Goal: Complete application form

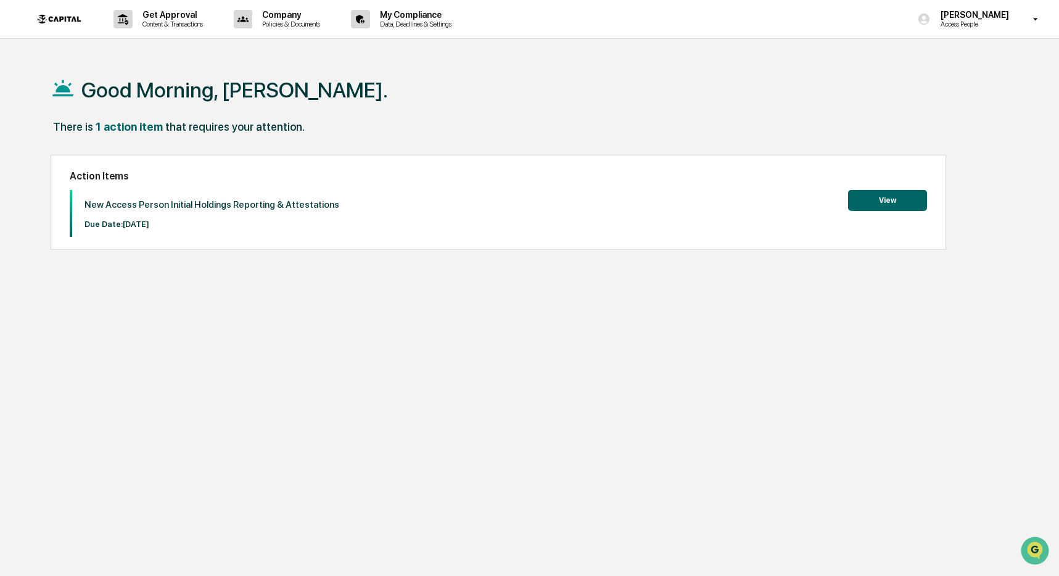
click at [865, 197] on button "View" at bounding box center [887, 200] width 79 height 21
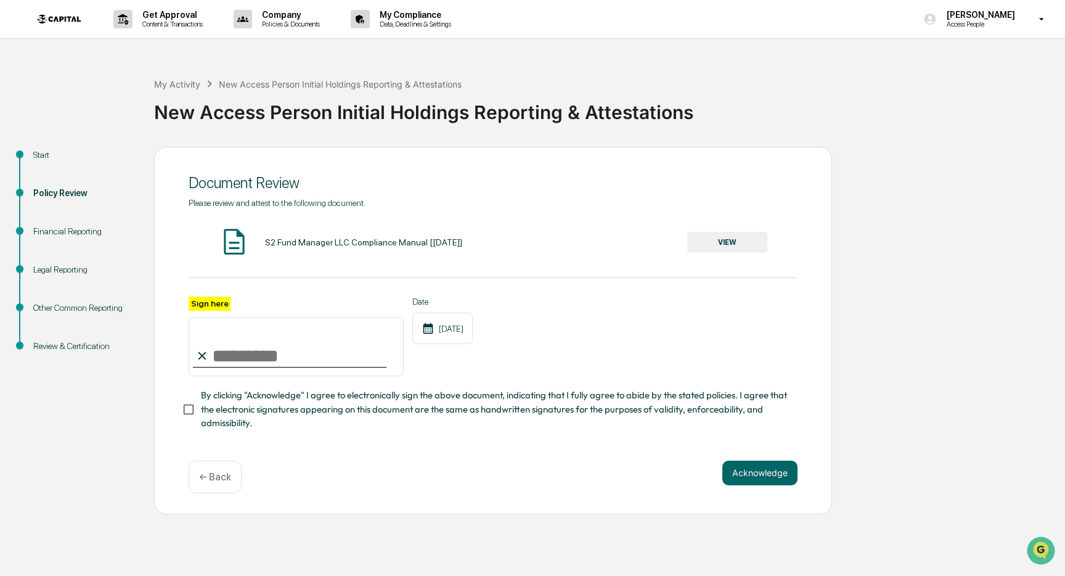
click at [249, 359] on input "Sign here" at bounding box center [296, 346] width 215 height 59
type input "**********"
click at [760, 482] on button "Acknowledge" at bounding box center [760, 473] width 75 height 25
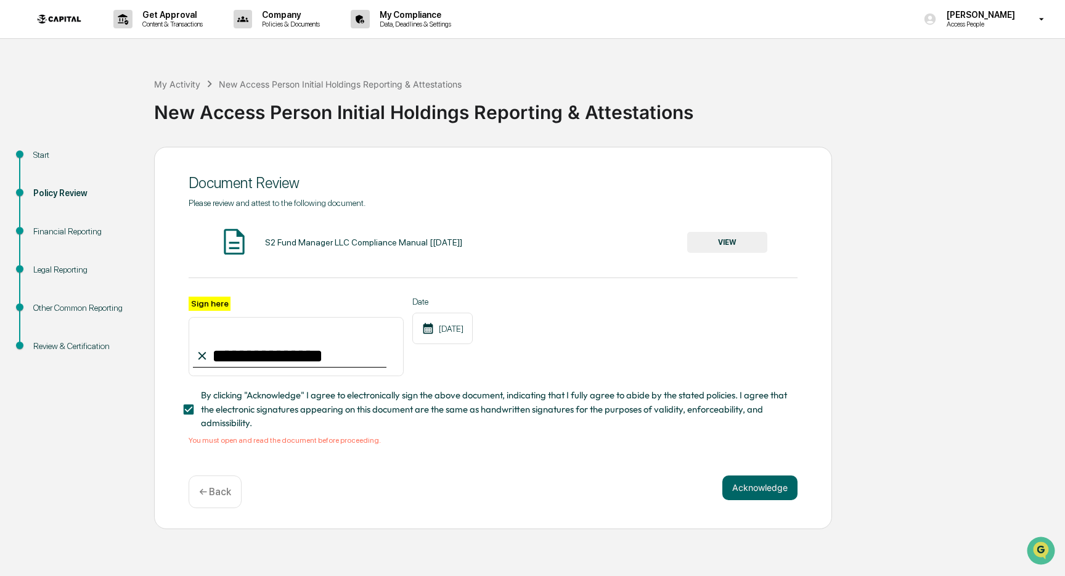
click at [720, 252] on button "VIEW" at bounding box center [727, 242] width 80 height 21
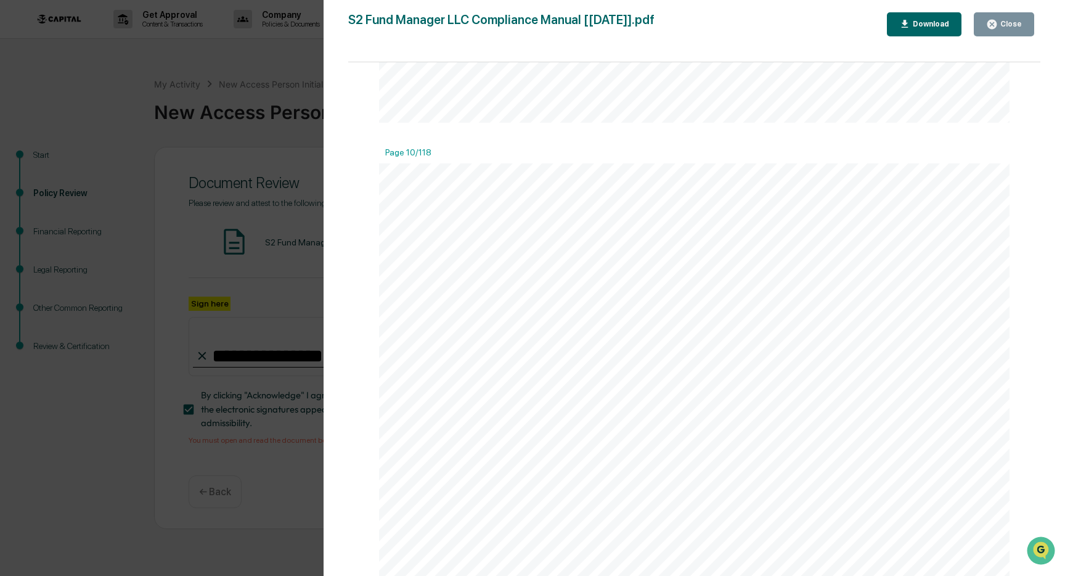
scroll to position [7712, 0]
click at [989, 28] on icon "button" at bounding box center [992, 24] width 12 height 12
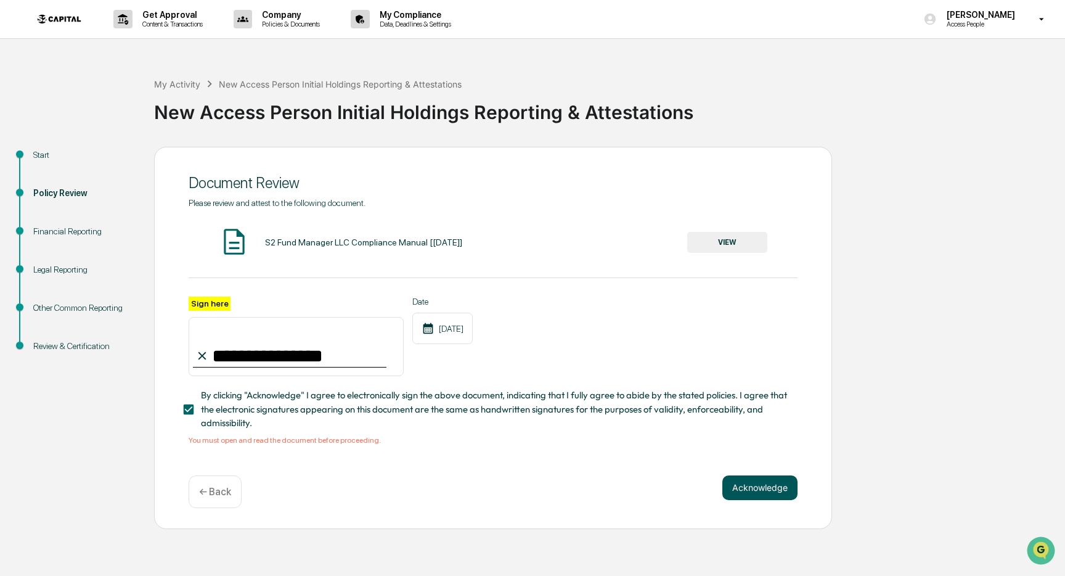
click at [755, 485] on button "Acknowledge" at bounding box center [760, 487] width 75 height 25
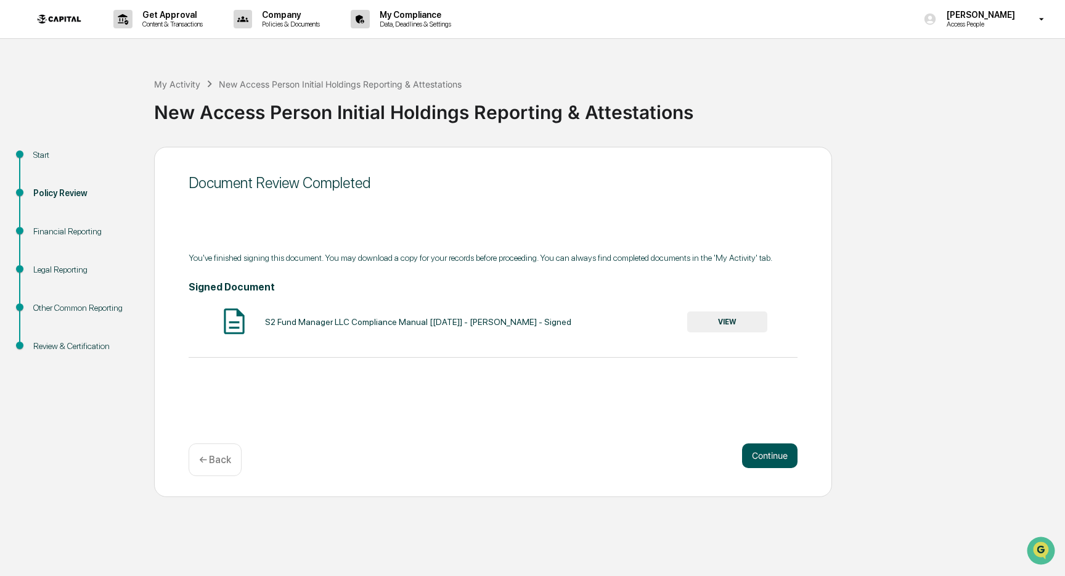
click at [773, 447] on button "Continue" at bounding box center [769, 455] width 55 height 25
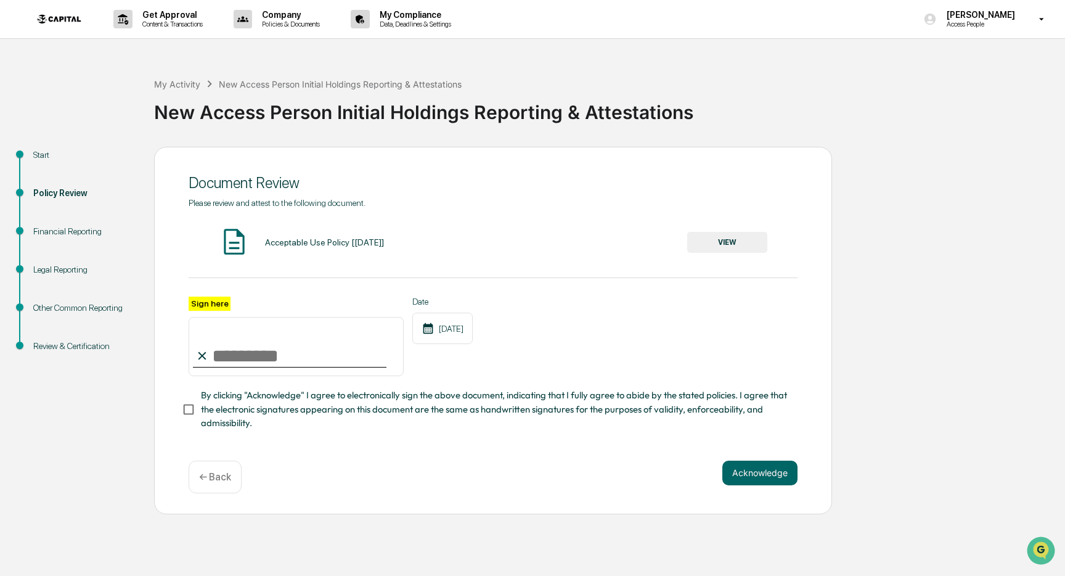
click at [758, 242] on button "VIEW" at bounding box center [727, 242] width 80 height 21
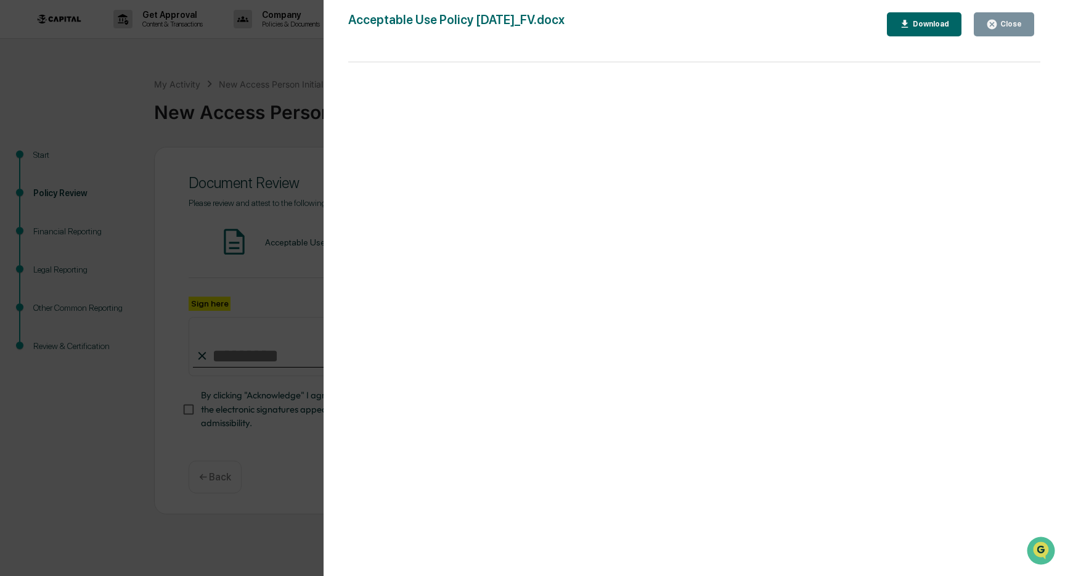
click at [1006, 31] on button "Close" at bounding box center [1004, 24] width 60 height 24
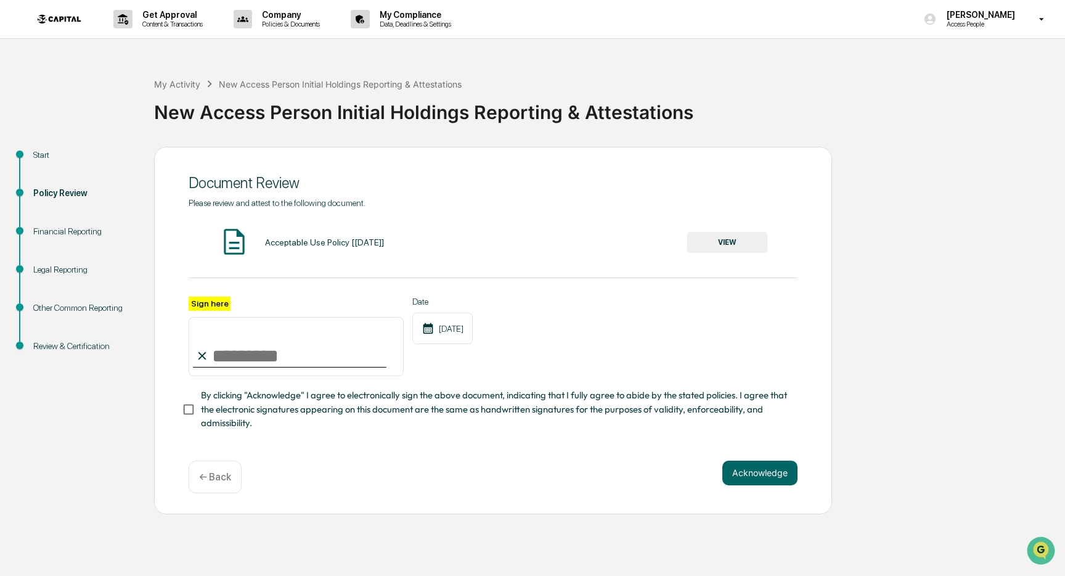
click at [293, 359] on input "Sign here" at bounding box center [296, 346] width 215 height 59
type input "**********"
click at [211, 416] on span "By clicking "Acknowledge" I agree to electronically sign the above document, in…" at bounding box center [494, 408] width 587 height 41
click at [777, 471] on button "Acknowledge" at bounding box center [760, 473] width 75 height 25
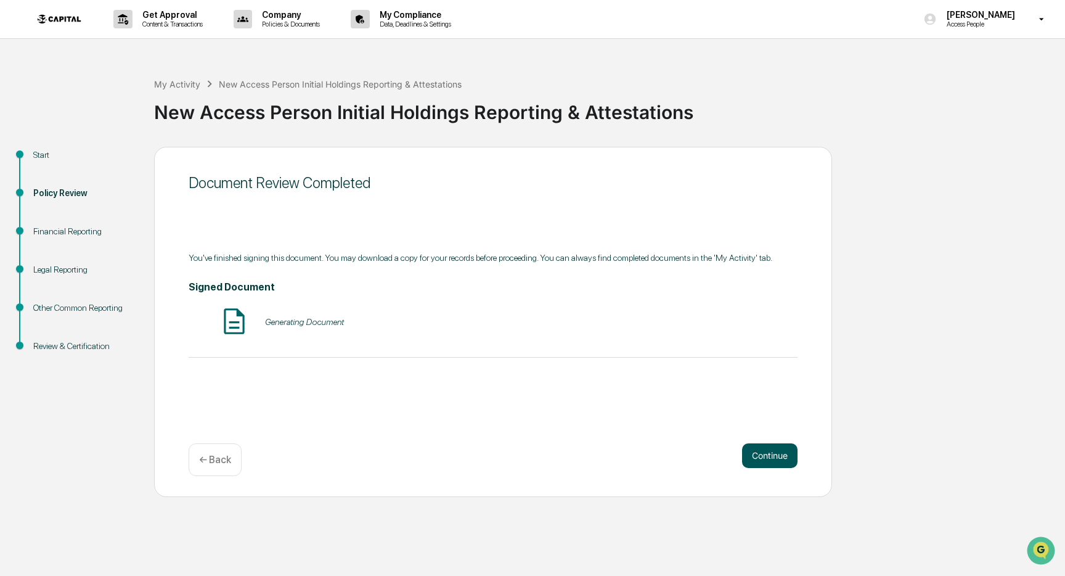
click at [761, 448] on button "Continue" at bounding box center [769, 455] width 55 height 25
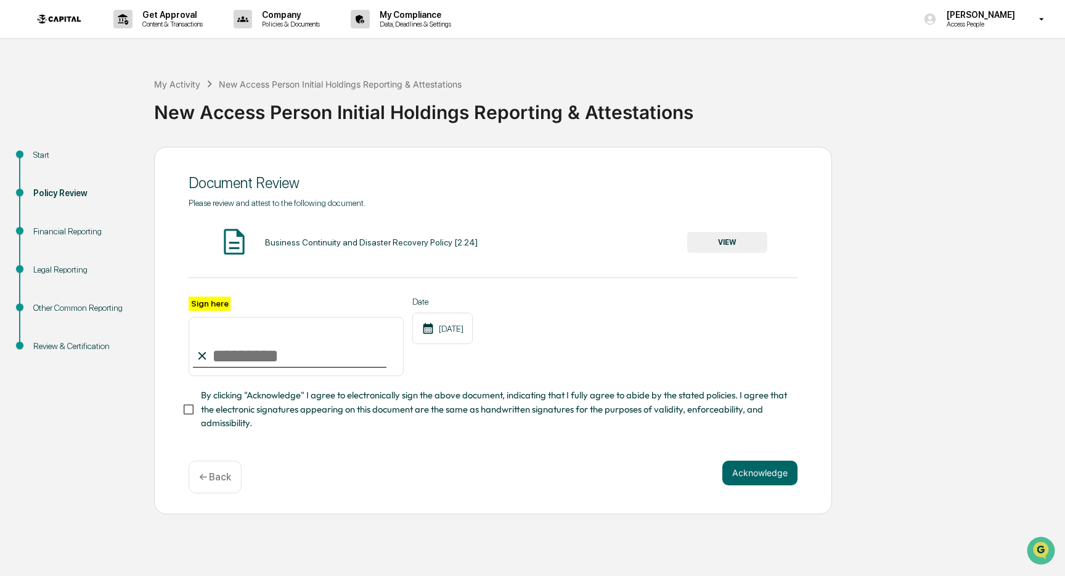
click at [721, 246] on button "VIEW" at bounding box center [727, 242] width 80 height 21
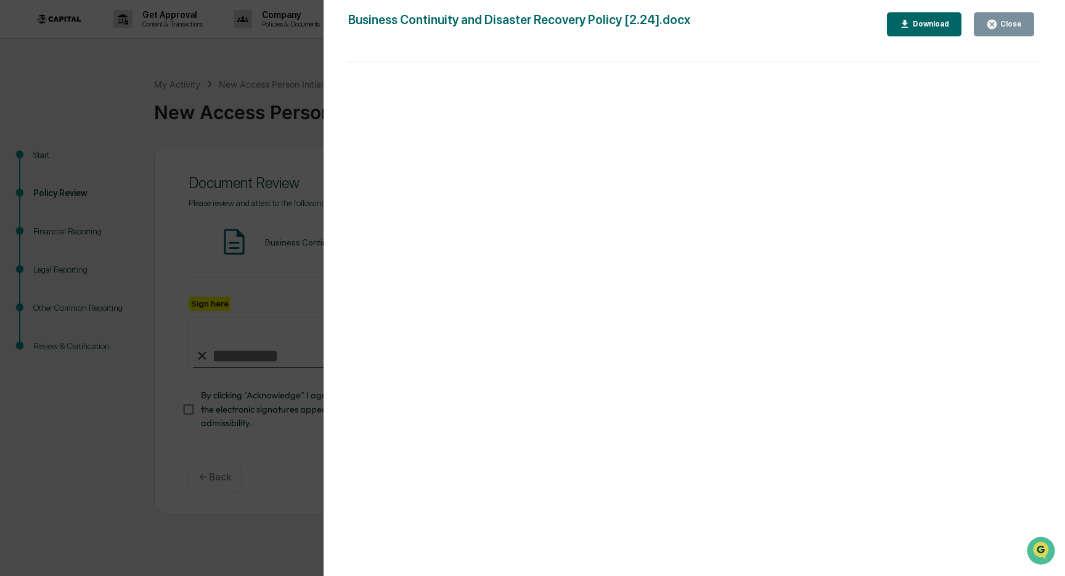
click at [1013, 14] on button "Close" at bounding box center [1004, 24] width 60 height 24
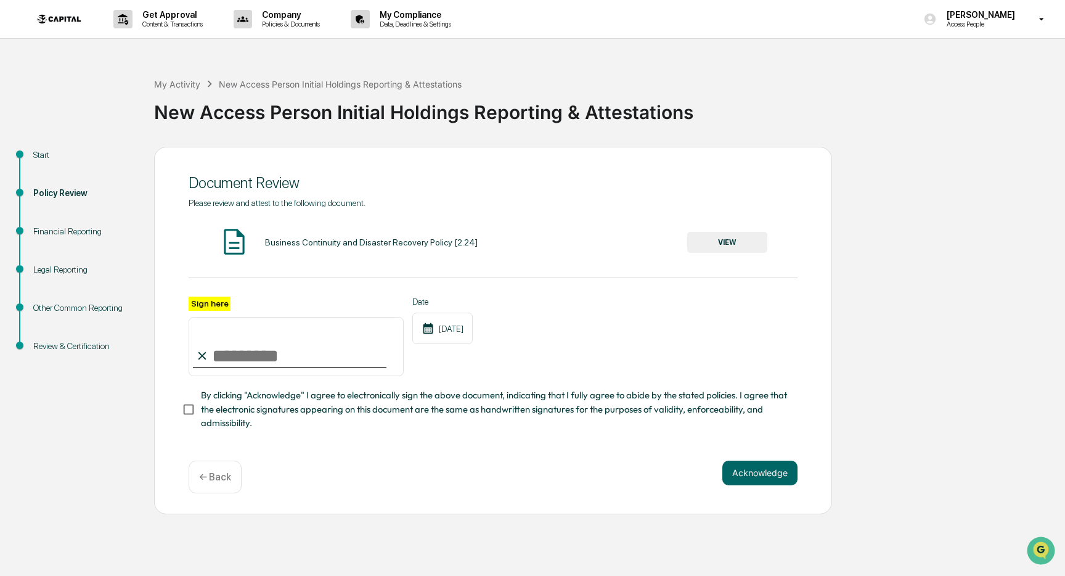
click at [290, 355] on input "Sign here" at bounding box center [296, 346] width 215 height 59
type input "**********"
click at [218, 404] on span "By clicking "Acknowledge" I agree to electronically sign the above document, in…" at bounding box center [494, 408] width 587 height 41
click at [752, 471] on button "Acknowledge" at bounding box center [760, 473] width 75 height 25
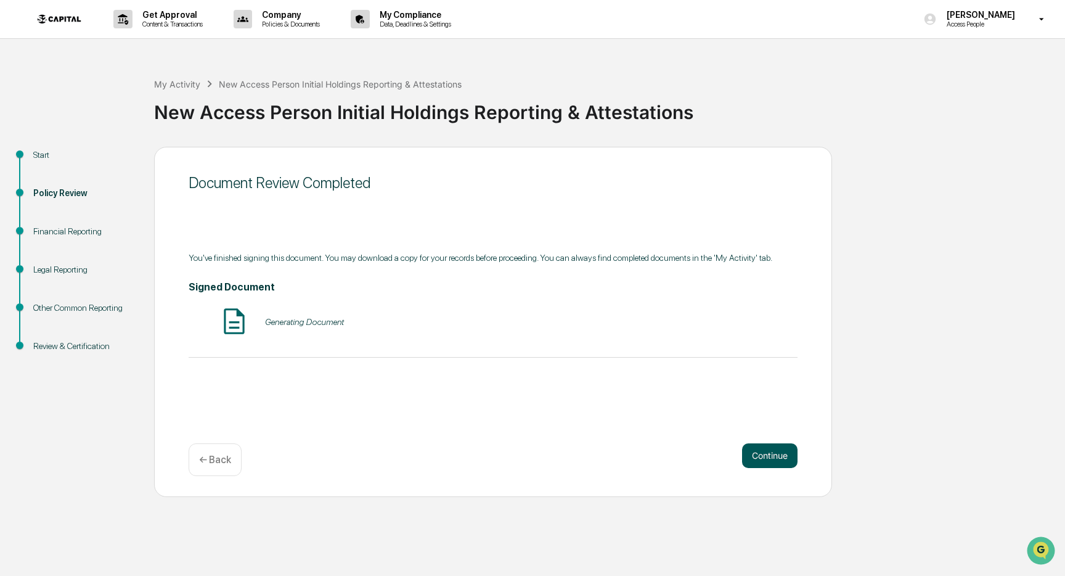
click at [771, 454] on button "Continue" at bounding box center [769, 455] width 55 height 25
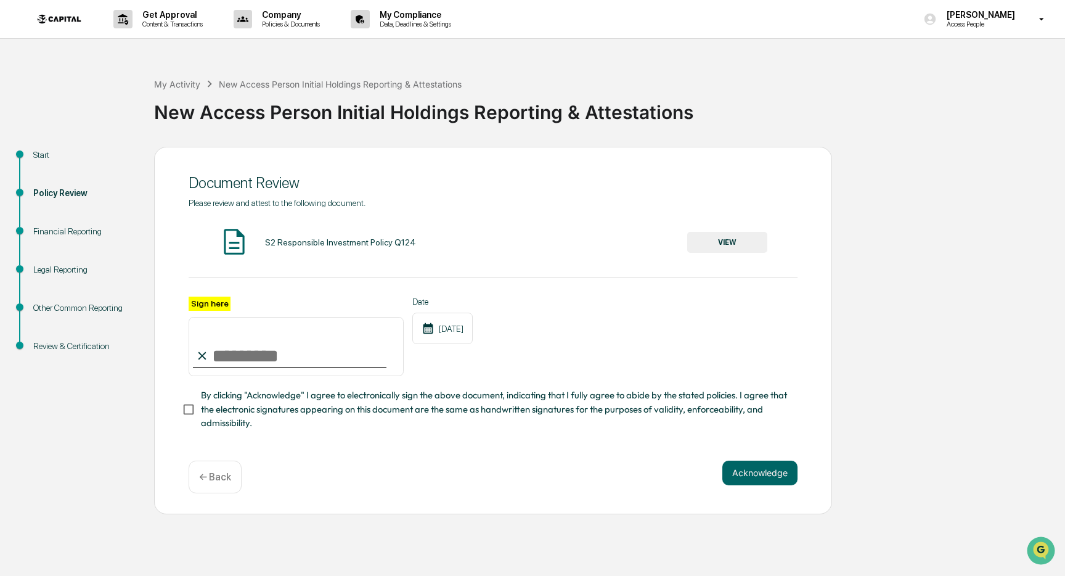
click at [740, 242] on button "VIEW" at bounding box center [727, 242] width 80 height 21
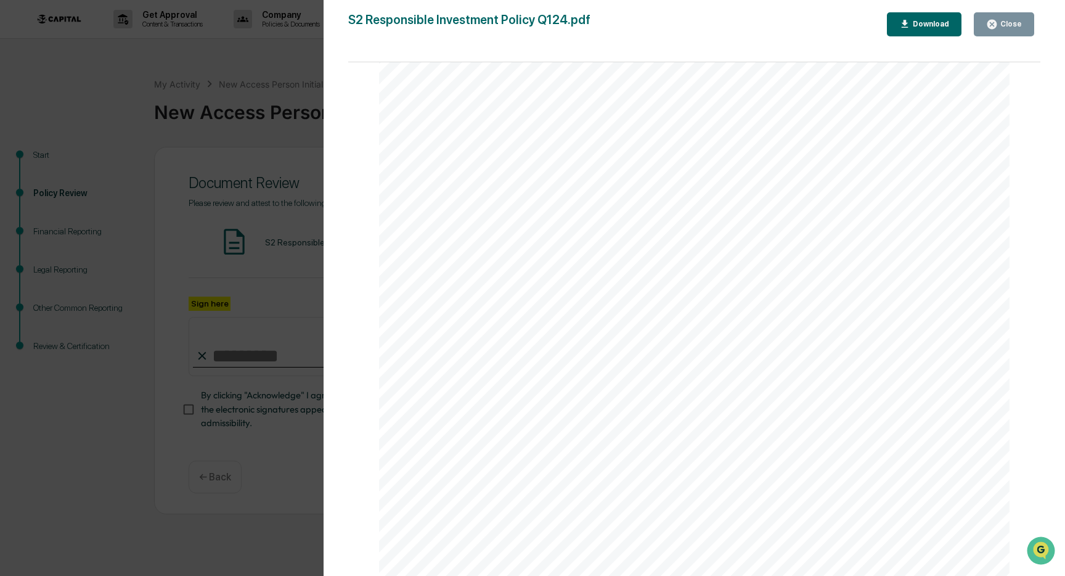
scroll to position [2046, 0]
click at [982, 25] on button "Close" at bounding box center [1004, 24] width 60 height 24
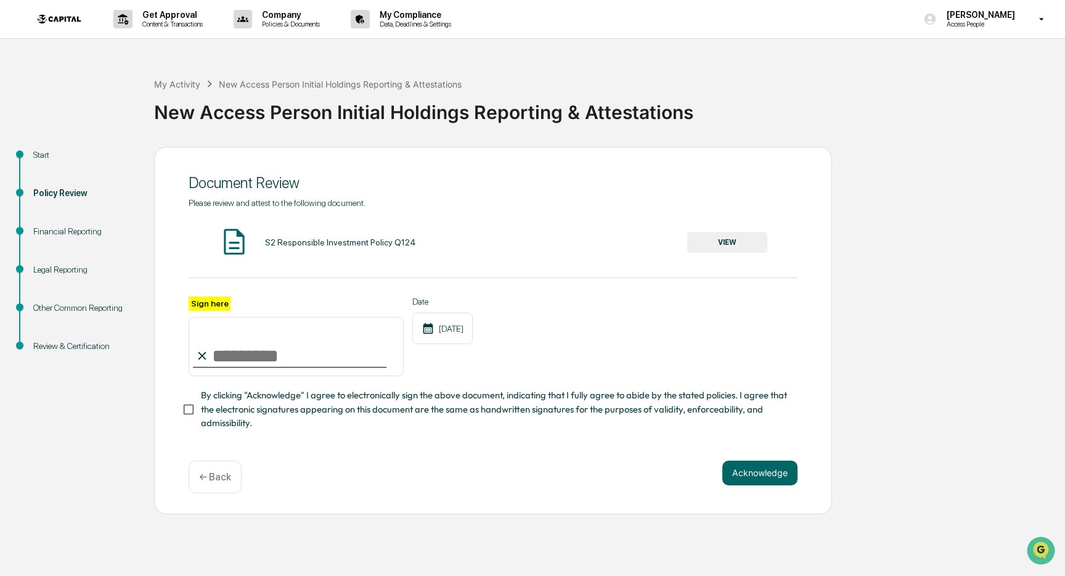
click at [330, 360] on input "Sign here" at bounding box center [296, 346] width 215 height 59
type input "**********"
click at [231, 408] on span "By clicking "Acknowledge" I agree to electronically sign the above document, in…" at bounding box center [494, 408] width 587 height 41
click at [773, 480] on button "Acknowledge" at bounding box center [760, 473] width 75 height 25
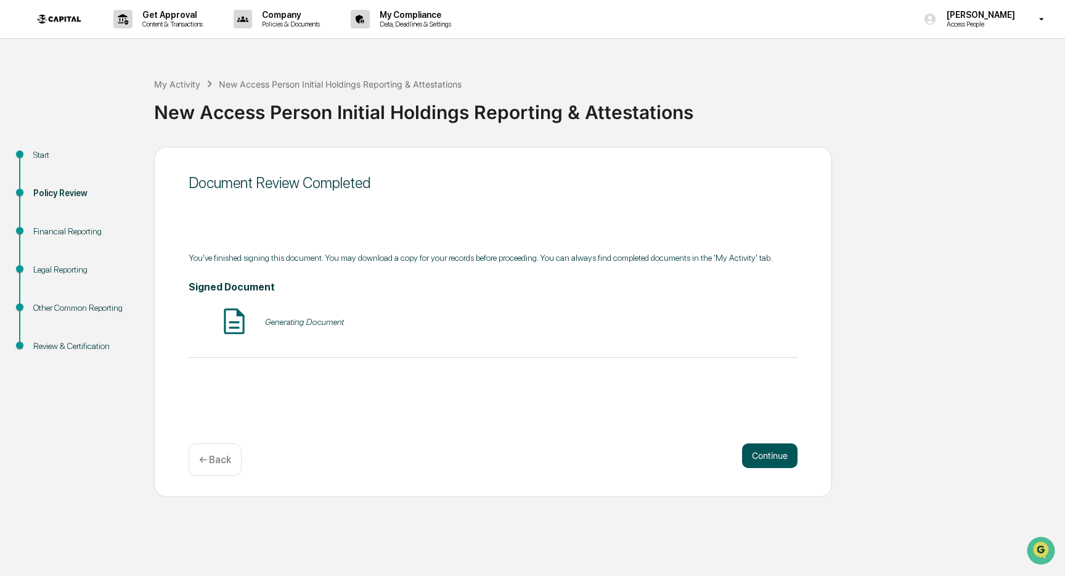
click at [765, 448] on button "Continue" at bounding box center [769, 455] width 55 height 25
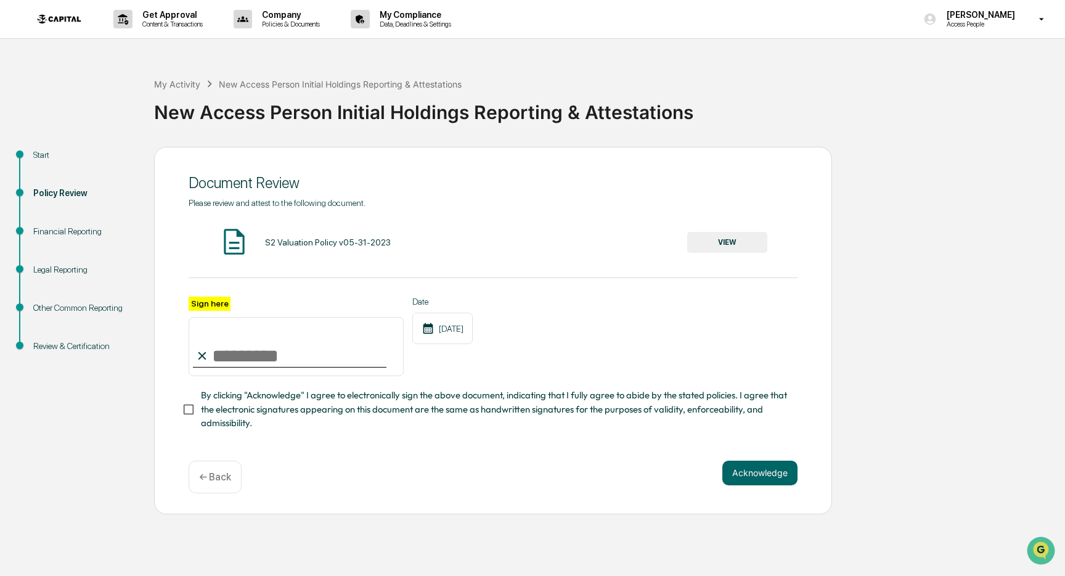
click at [716, 238] on button "VIEW" at bounding box center [727, 242] width 80 height 21
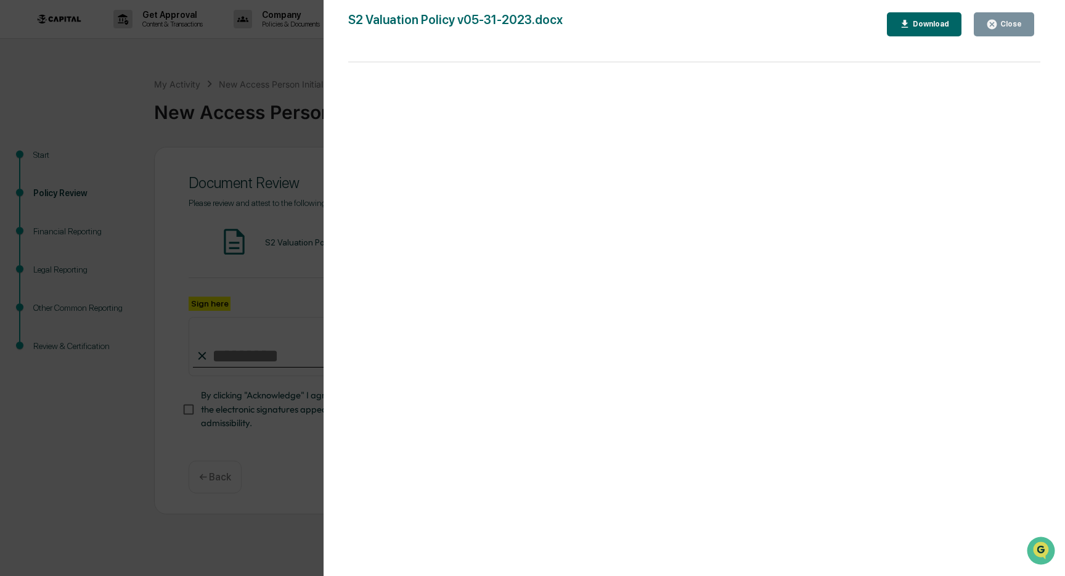
click at [1011, 26] on div "Close" at bounding box center [1010, 24] width 24 height 9
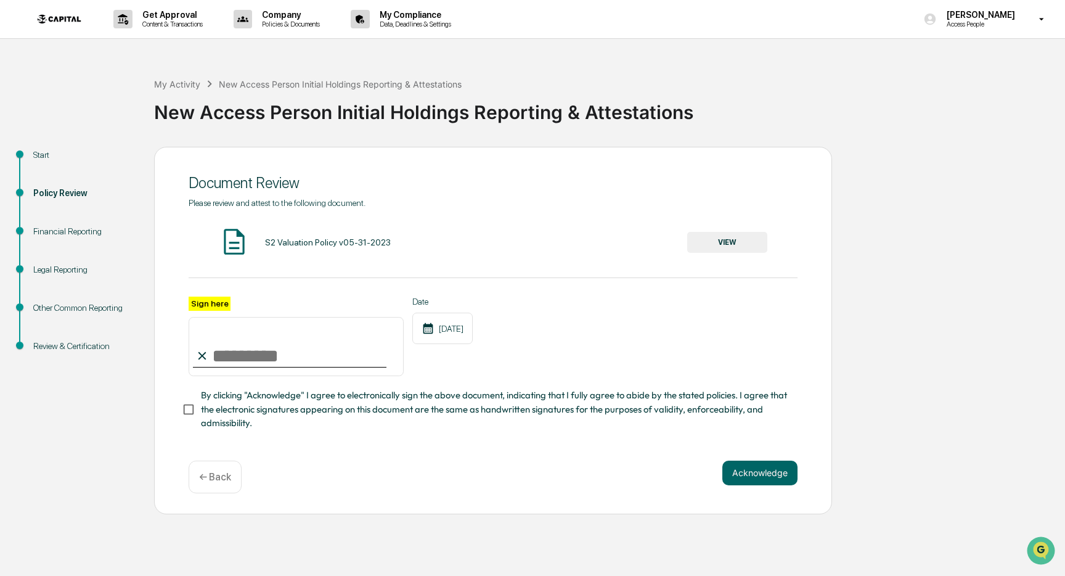
click at [316, 353] on input "Sign here" at bounding box center [296, 346] width 215 height 59
type input "**********"
click at [290, 407] on span "By clicking "Acknowledge" I agree to electronically sign the above document, in…" at bounding box center [494, 408] width 587 height 41
click at [737, 475] on button "Acknowledge" at bounding box center [760, 473] width 75 height 25
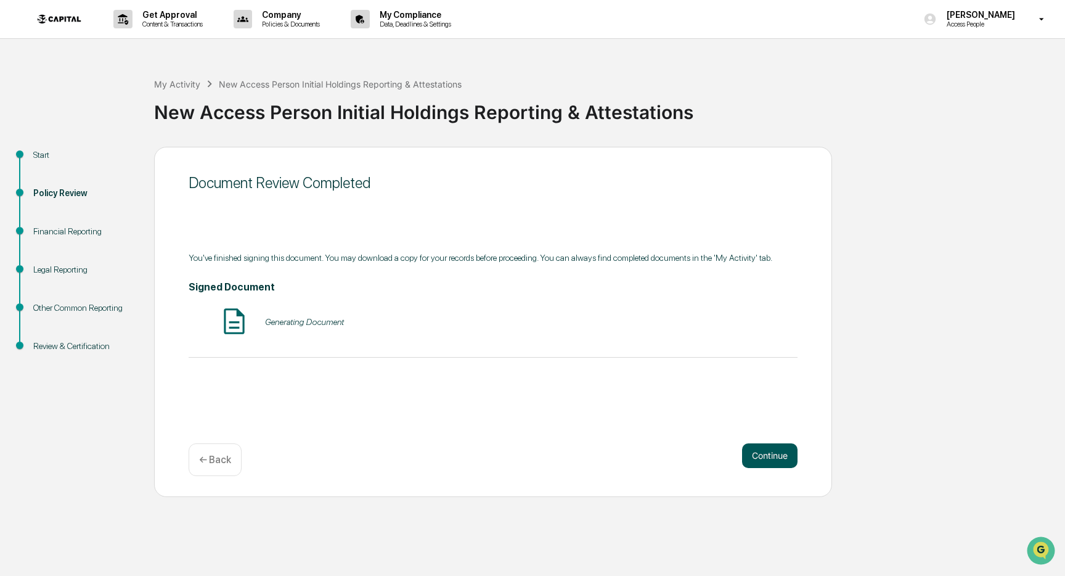
click at [773, 464] on button "Continue" at bounding box center [769, 455] width 55 height 25
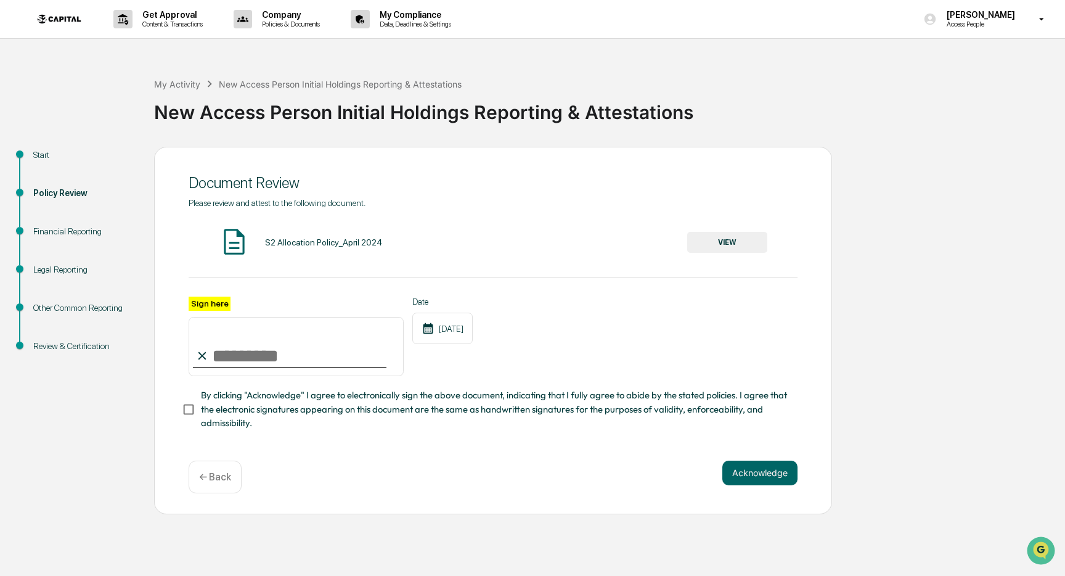
click at [721, 248] on button "VIEW" at bounding box center [727, 242] width 80 height 21
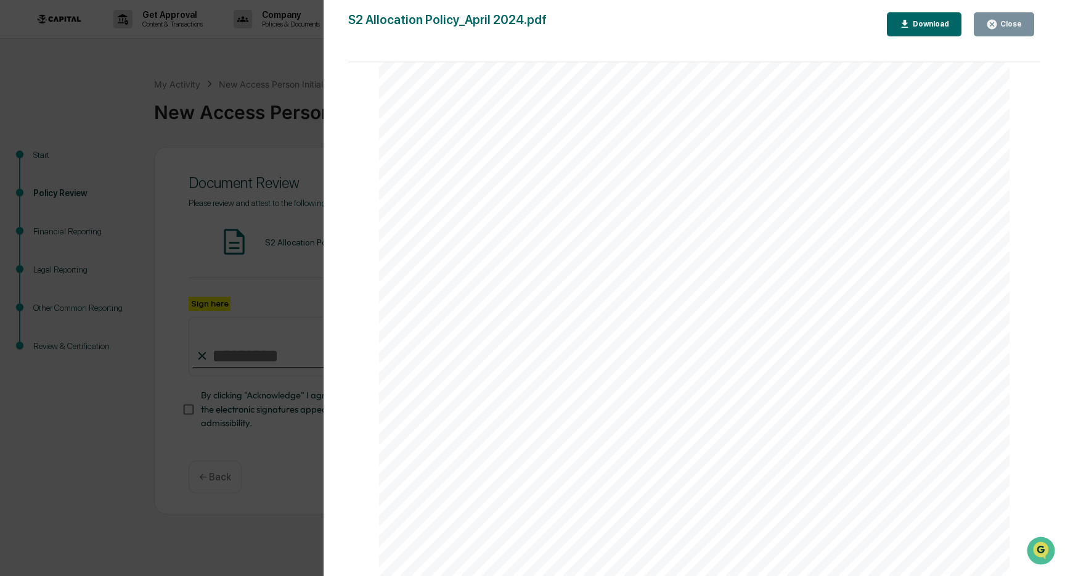
scroll to position [965, 0]
click at [998, 32] on button "Close" at bounding box center [1004, 24] width 60 height 24
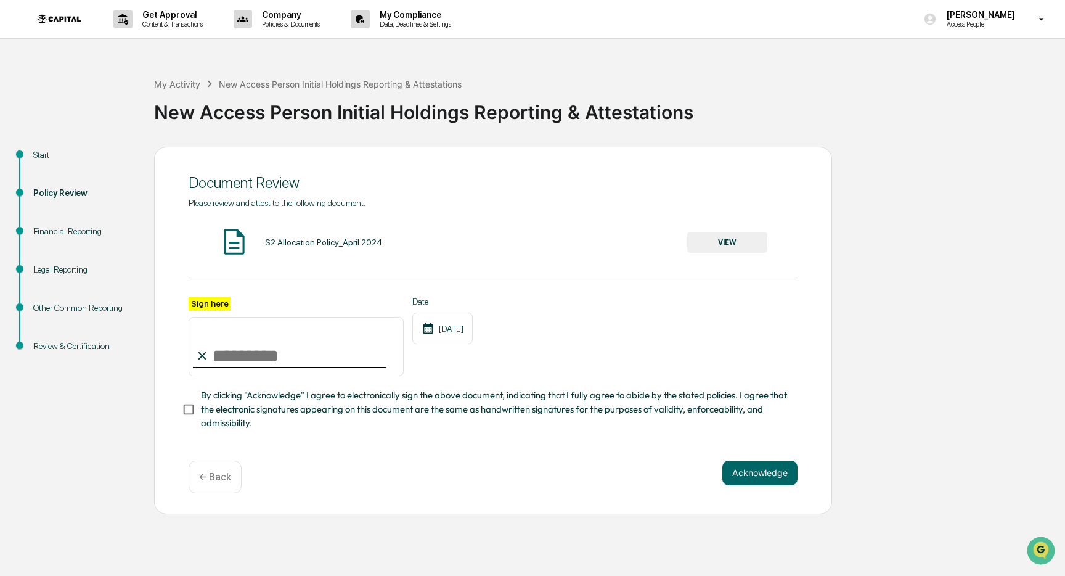
click at [313, 356] on input "Sign here" at bounding box center [296, 346] width 215 height 59
type input "**********"
click at [239, 408] on span "By clicking "Acknowledge" I agree to electronically sign the above document, in…" at bounding box center [494, 408] width 587 height 41
click at [752, 474] on button "Acknowledge" at bounding box center [760, 473] width 75 height 25
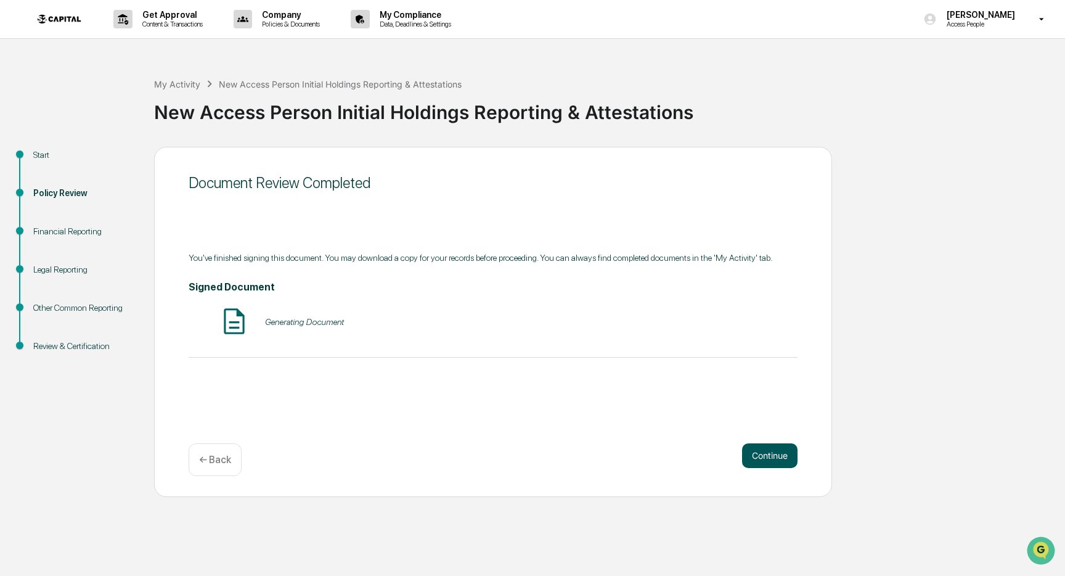
click at [761, 460] on button "Continue" at bounding box center [769, 455] width 55 height 25
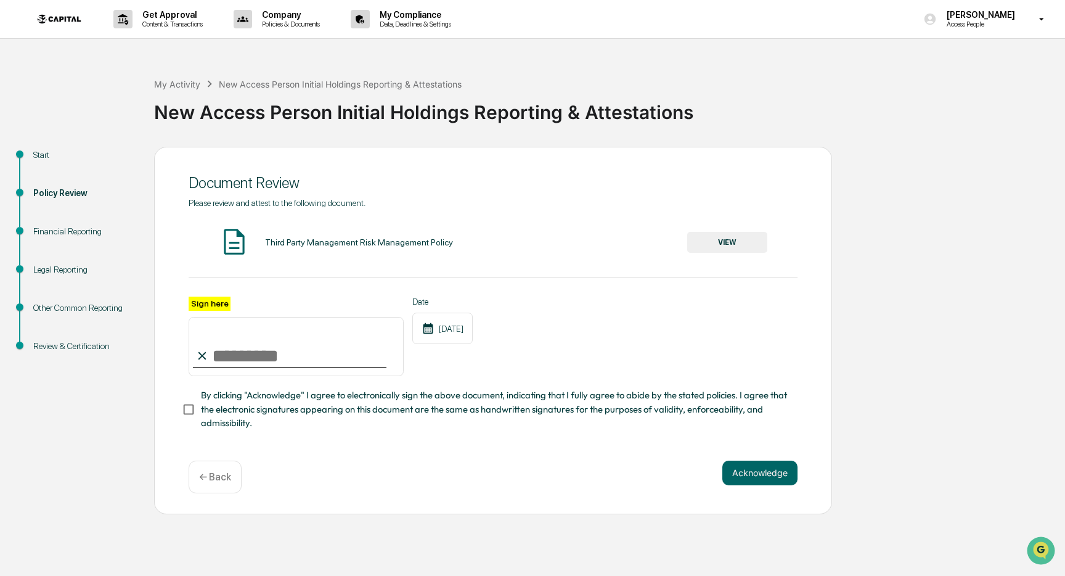
click at [706, 244] on button "VIEW" at bounding box center [727, 242] width 80 height 21
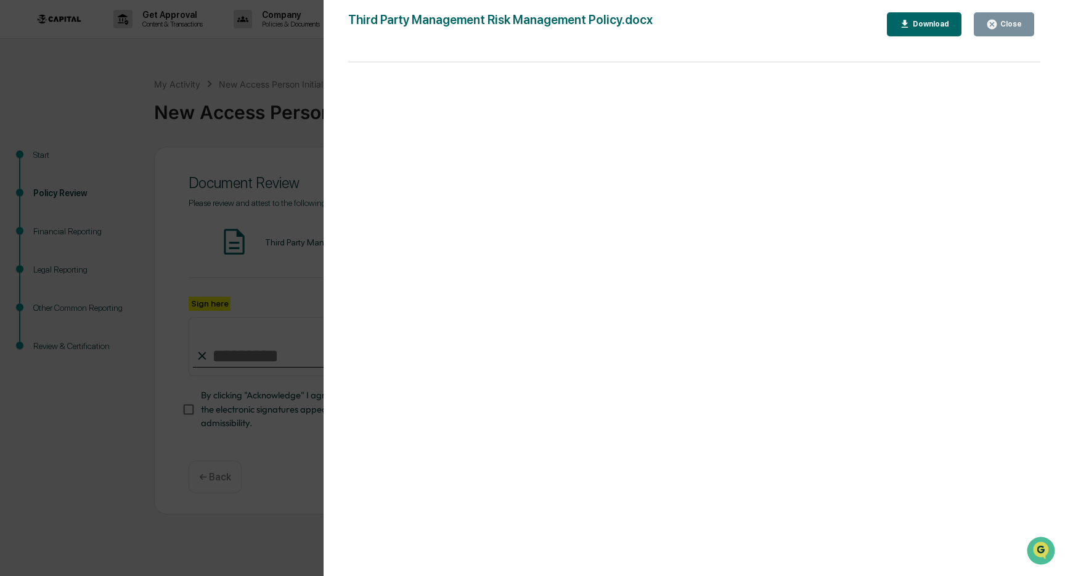
click at [998, 29] on icon "button" at bounding box center [992, 24] width 12 height 12
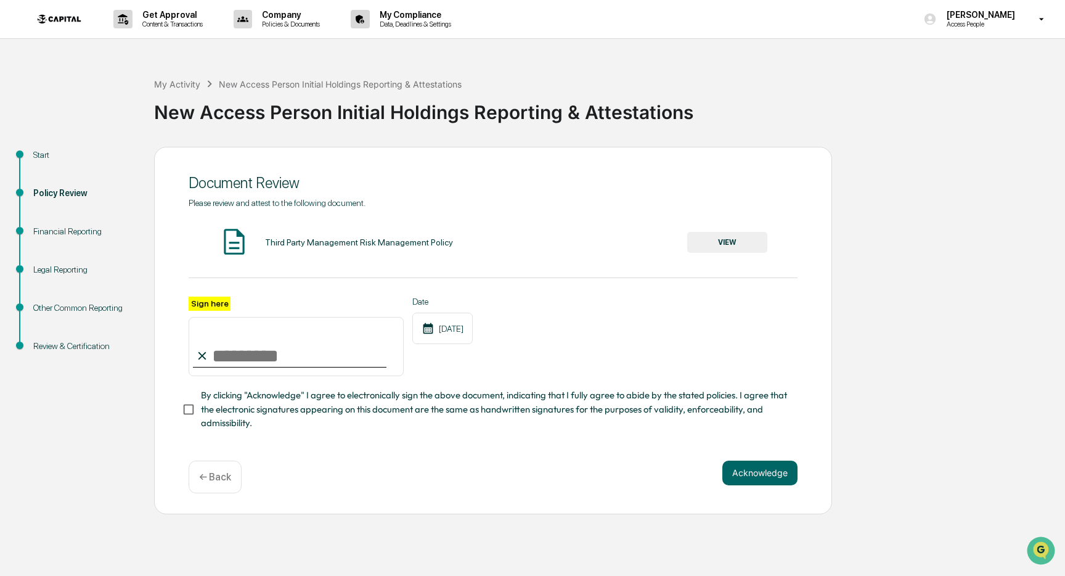
click at [314, 356] on input "Sign here" at bounding box center [296, 346] width 215 height 59
type input "**********"
click at [244, 409] on span "By clicking "Acknowledge" I agree to electronically sign the above document, in…" at bounding box center [494, 408] width 587 height 41
click at [740, 471] on button "Acknowledge" at bounding box center [760, 473] width 75 height 25
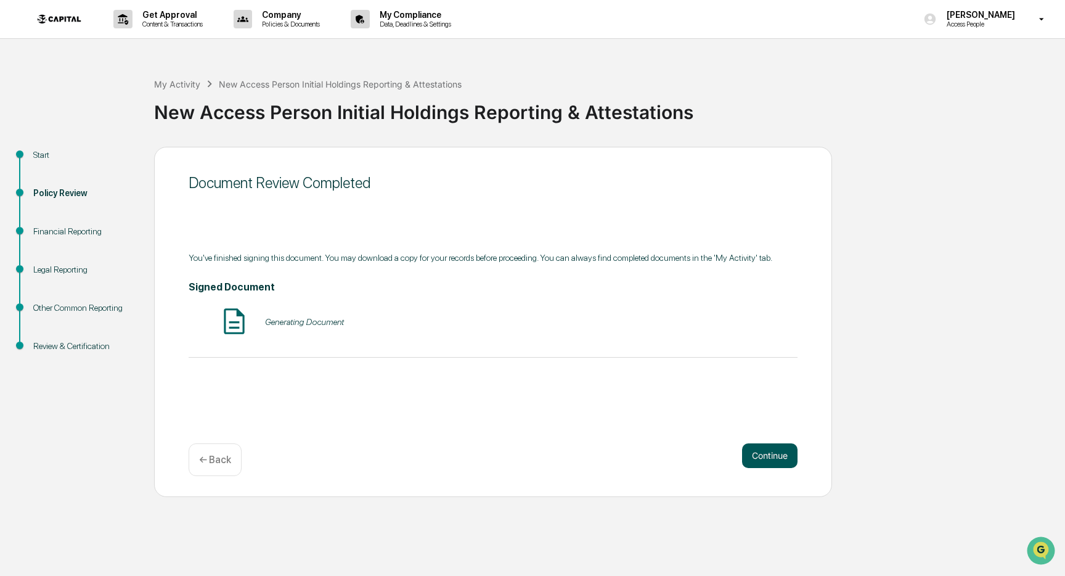
click at [771, 449] on button "Continue" at bounding box center [769, 455] width 55 height 25
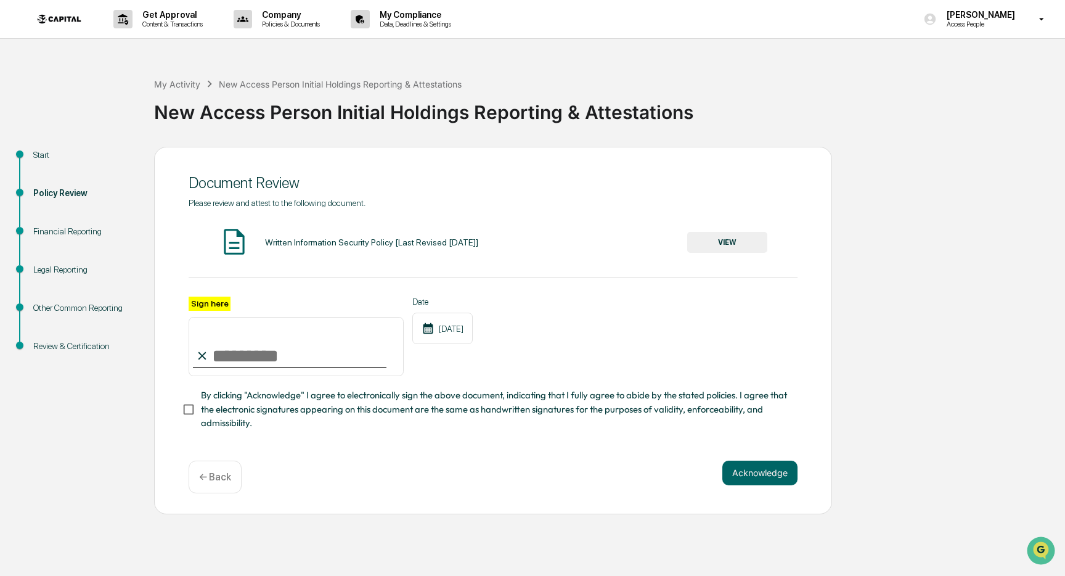
click at [718, 244] on button "VIEW" at bounding box center [727, 242] width 80 height 21
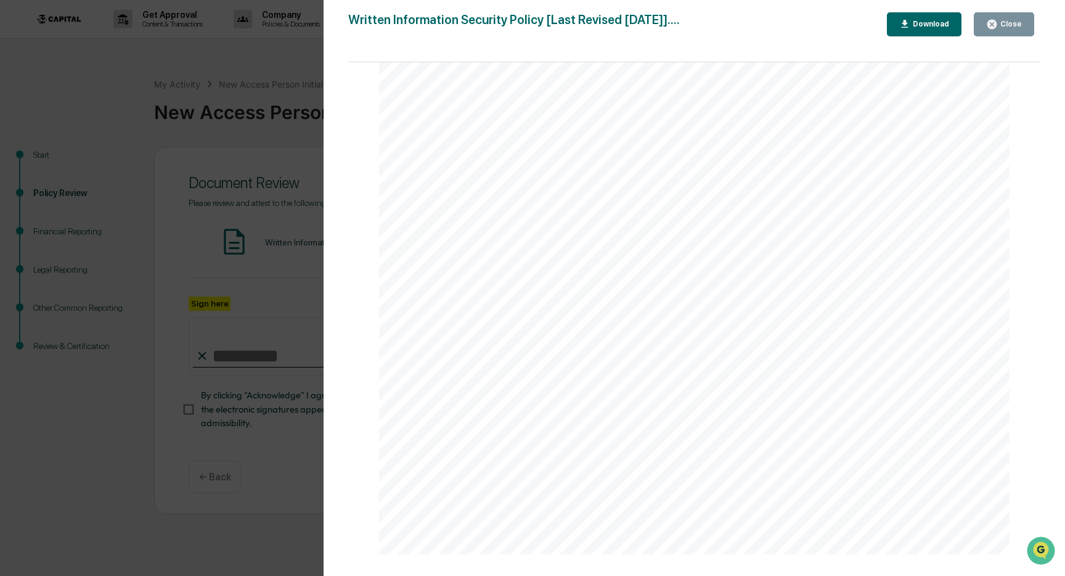
scroll to position [11574, 0]
drag, startPoint x: 995, startPoint y: 27, endPoint x: 990, endPoint y: 33, distance: 7.8
click at [994, 28] on icon "button" at bounding box center [992, 24] width 9 height 9
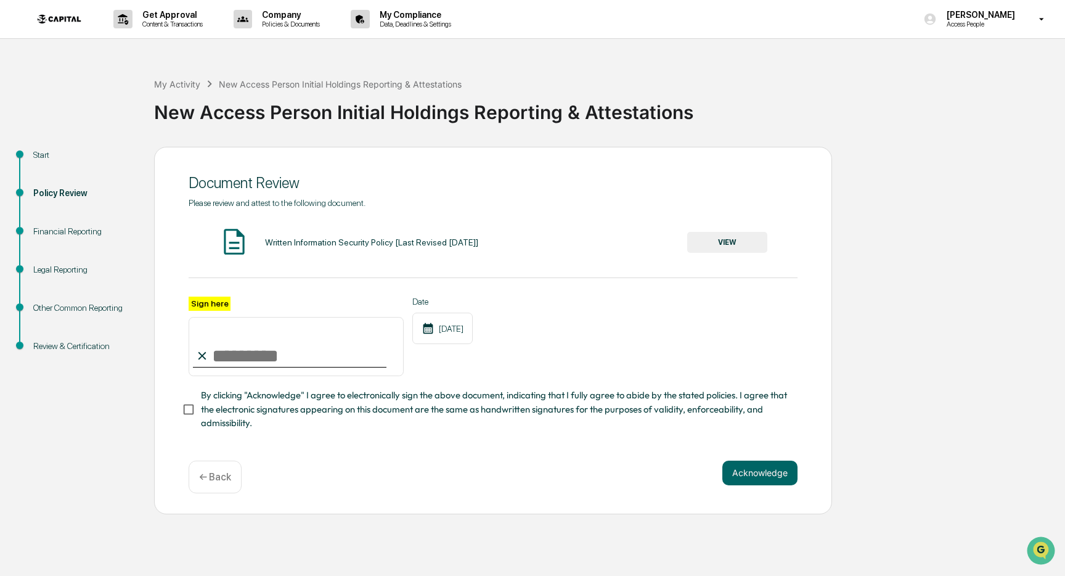
click at [305, 362] on input "Sign here" at bounding box center [296, 346] width 215 height 59
type input "**********"
click at [250, 415] on span "By clicking "Acknowledge" I agree to electronically sign the above document, in…" at bounding box center [494, 408] width 587 height 41
click at [760, 472] on button "Acknowledge" at bounding box center [760, 473] width 75 height 25
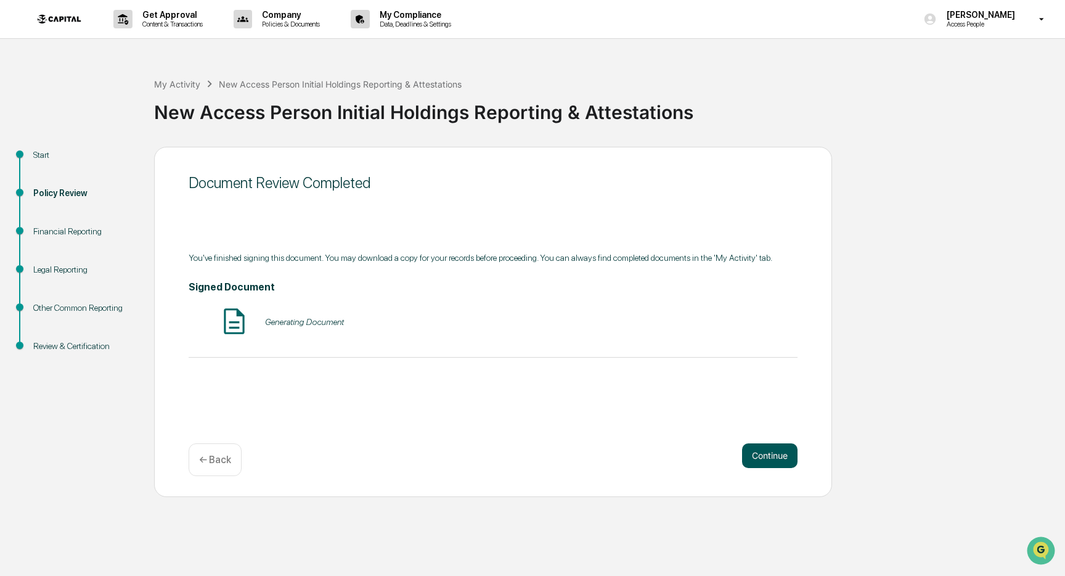
click at [746, 454] on button "Continue" at bounding box center [769, 455] width 55 height 25
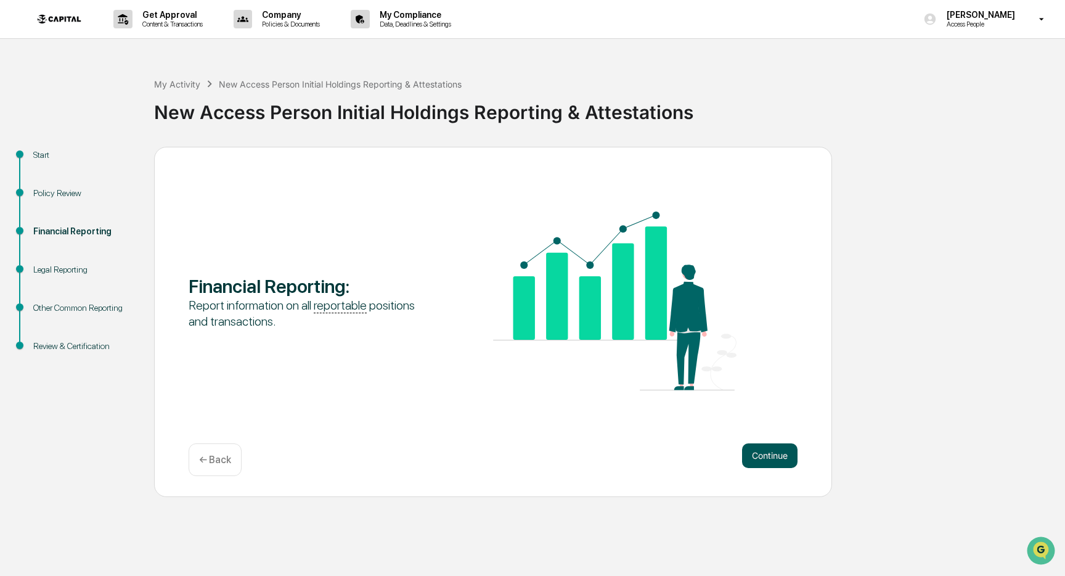
click at [779, 454] on button "Continue" at bounding box center [769, 455] width 55 height 25
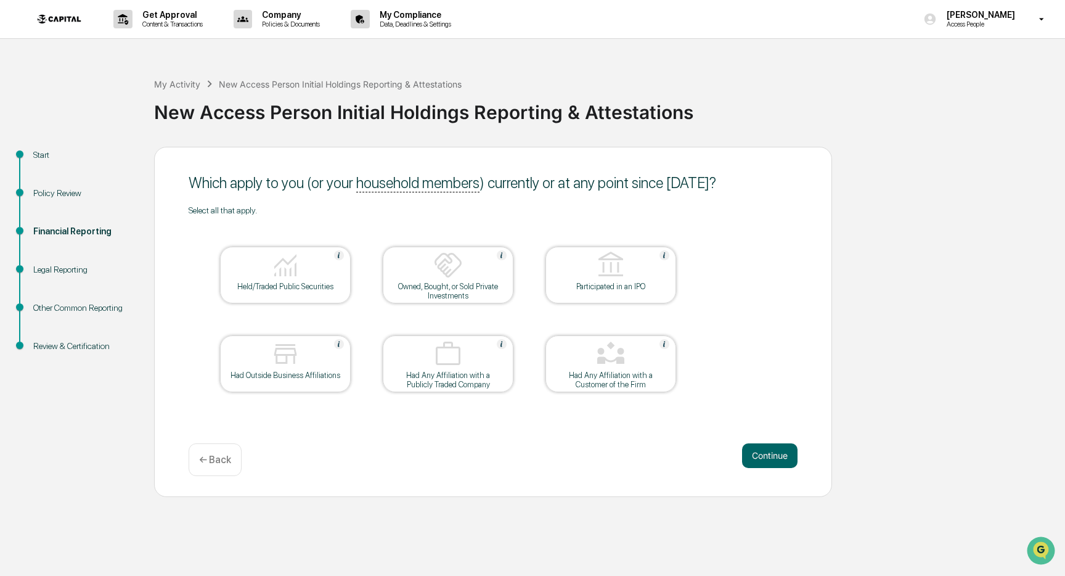
click at [316, 290] on div "Held/Traded Public Securities" at bounding box center [285, 286] width 111 height 9
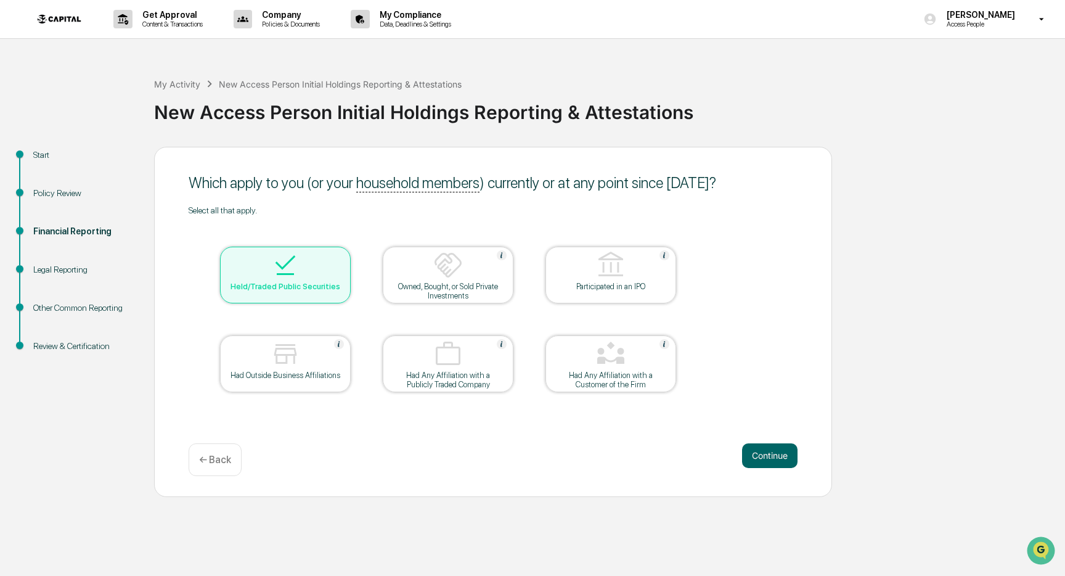
click at [316, 290] on div "Held/Traded Public Securities" at bounding box center [285, 286] width 111 height 9
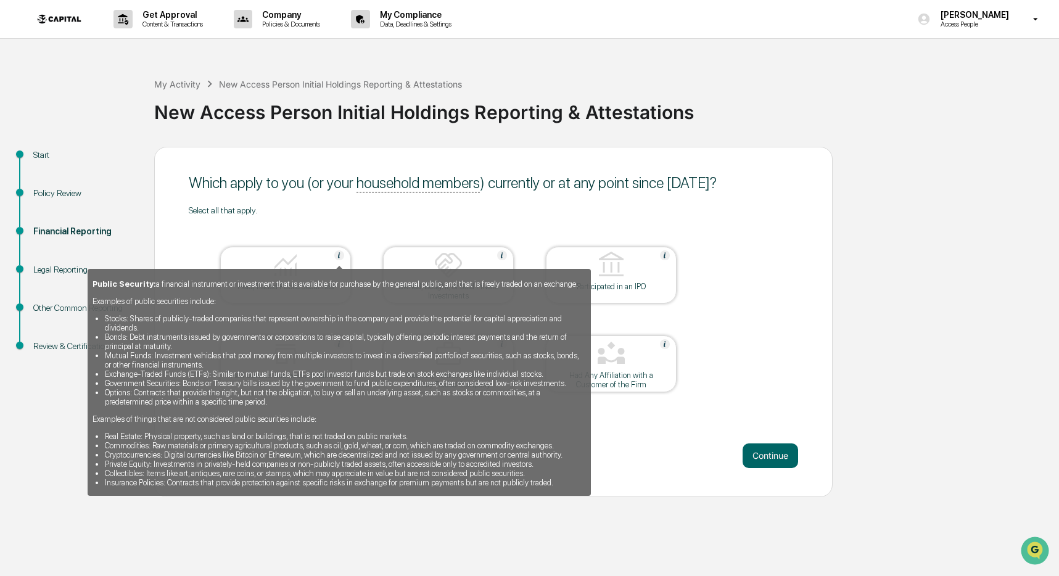
click at [338, 255] on img at bounding box center [339, 255] width 10 height 10
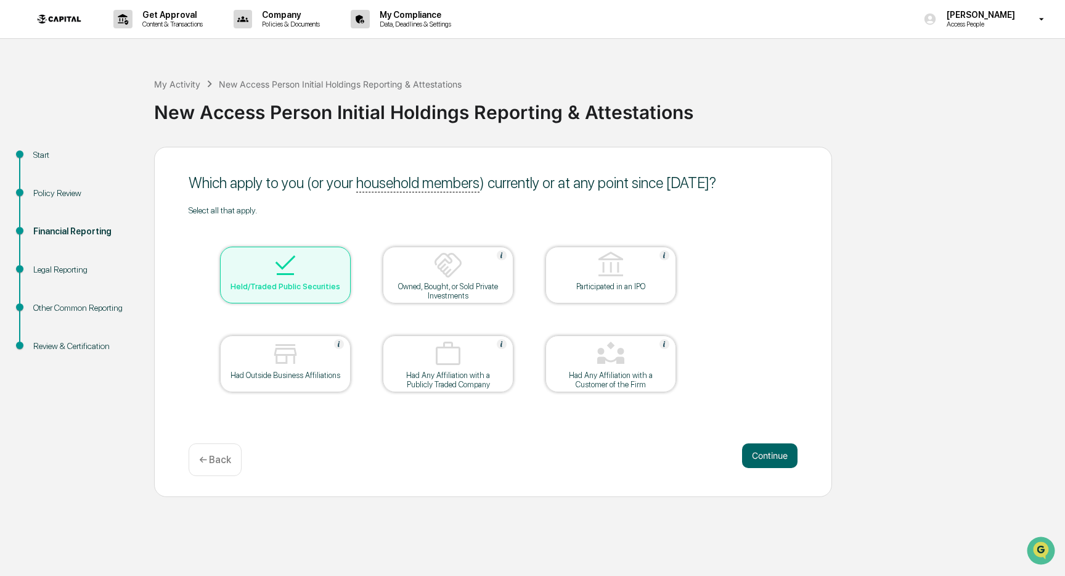
click at [327, 279] on div at bounding box center [285, 265] width 123 height 31
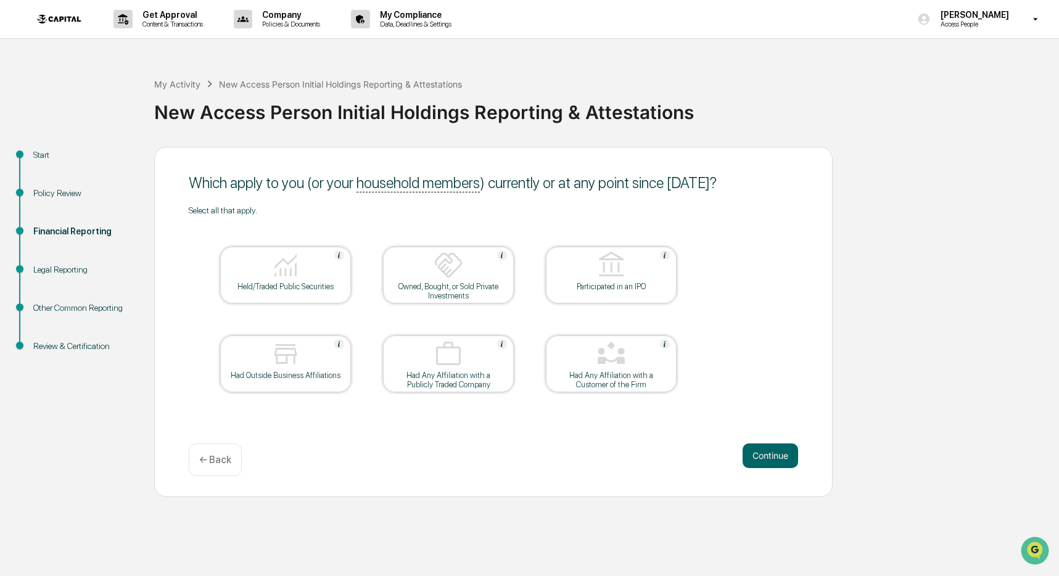
click at [315, 263] on div at bounding box center [285, 265] width 123 height 31
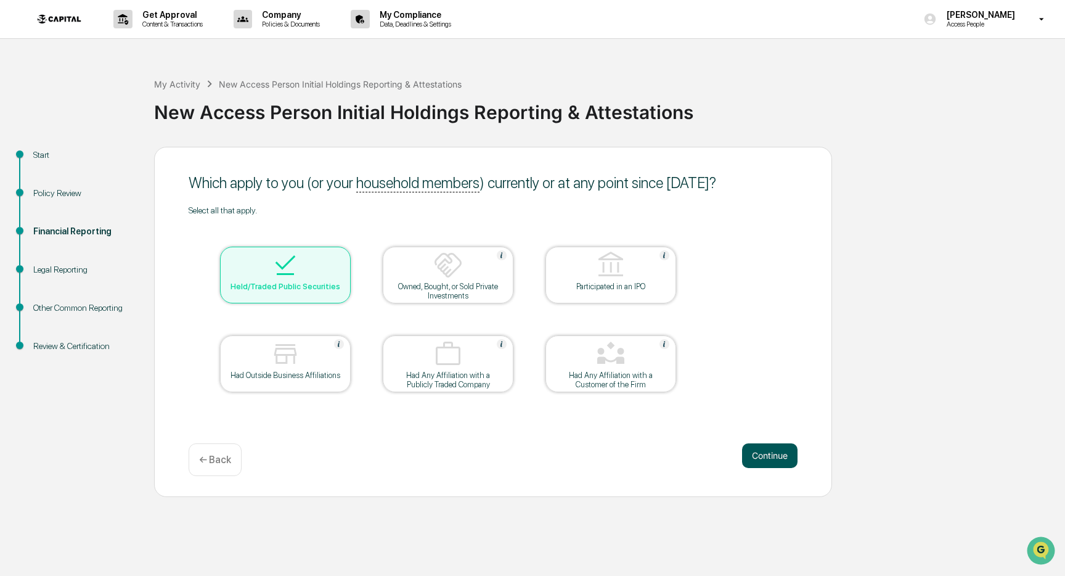
click at [776, 465] on button "Continue" at bounding box center [769, 455] width 55 height 25
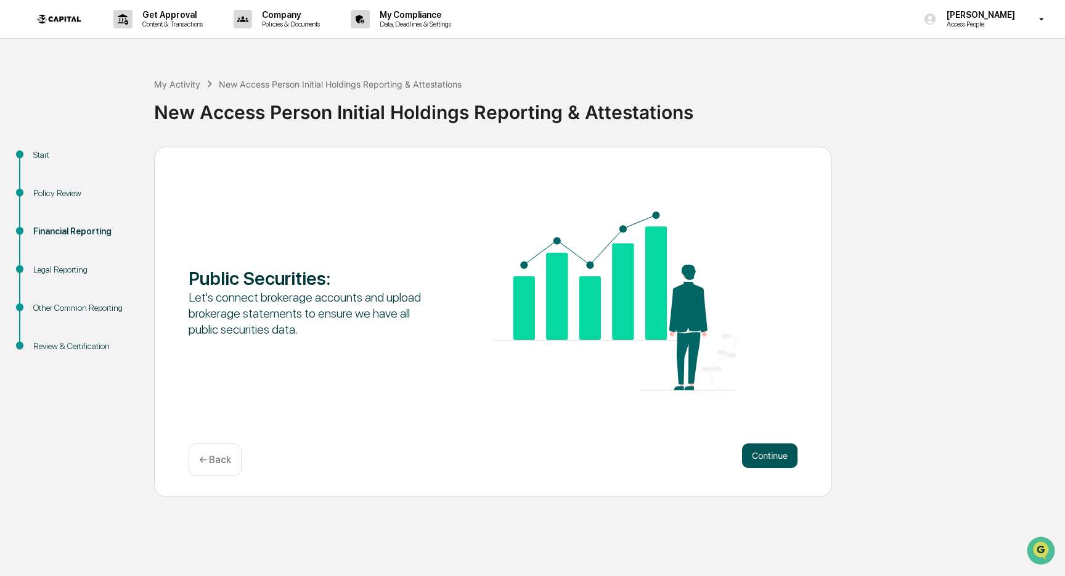
click at [783, 456] on button "Continue" at bounding box center [769, 455] width 55 height 25
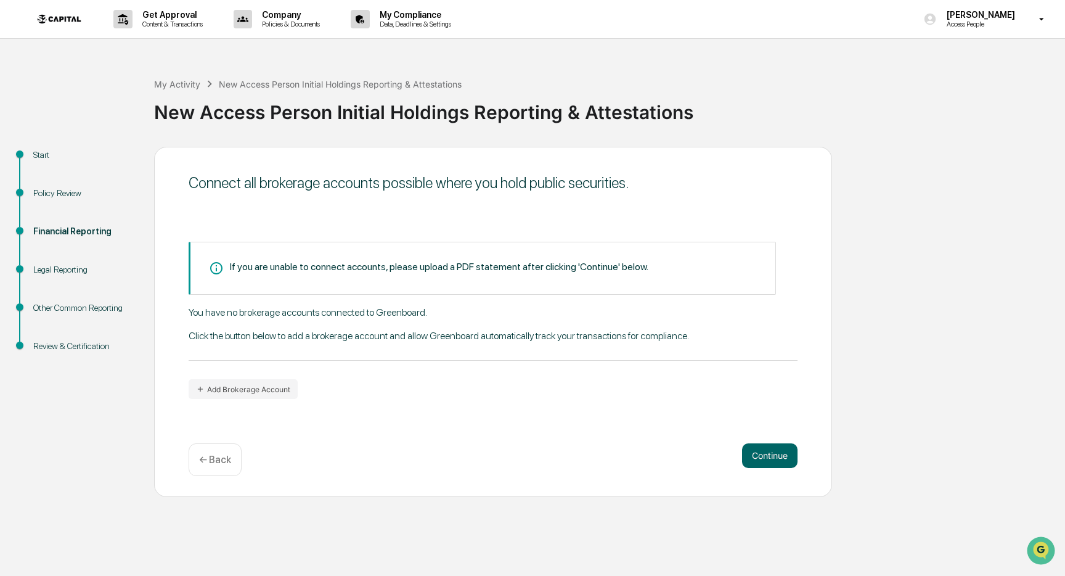
click at [234, 465] on div "← Back" at bounding box center [215, 459] width 53 height 33
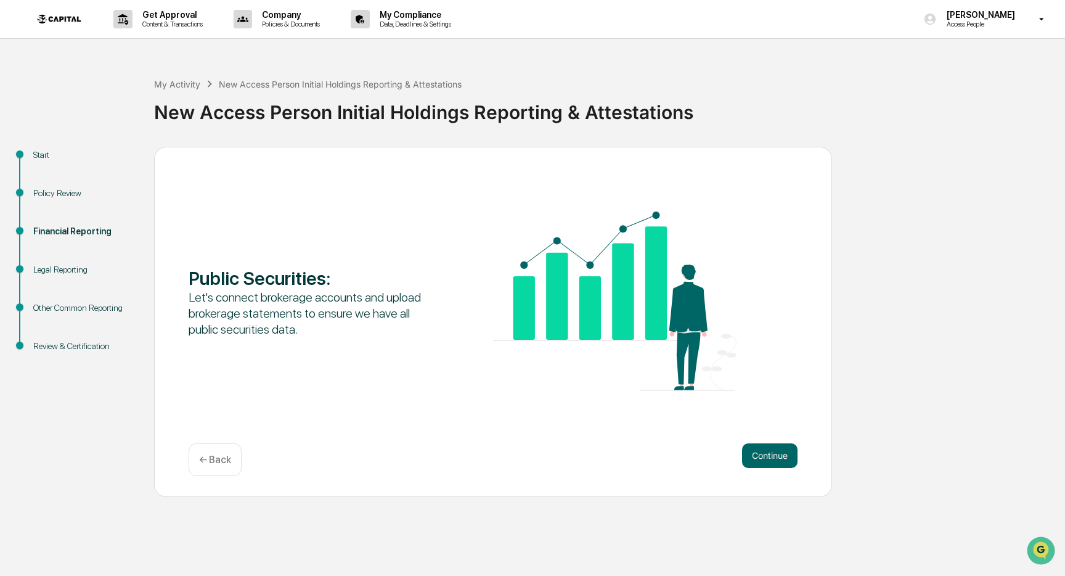
click at [234, 465] on div "← Back" at bounding box center [215, 459] width 53 height 33
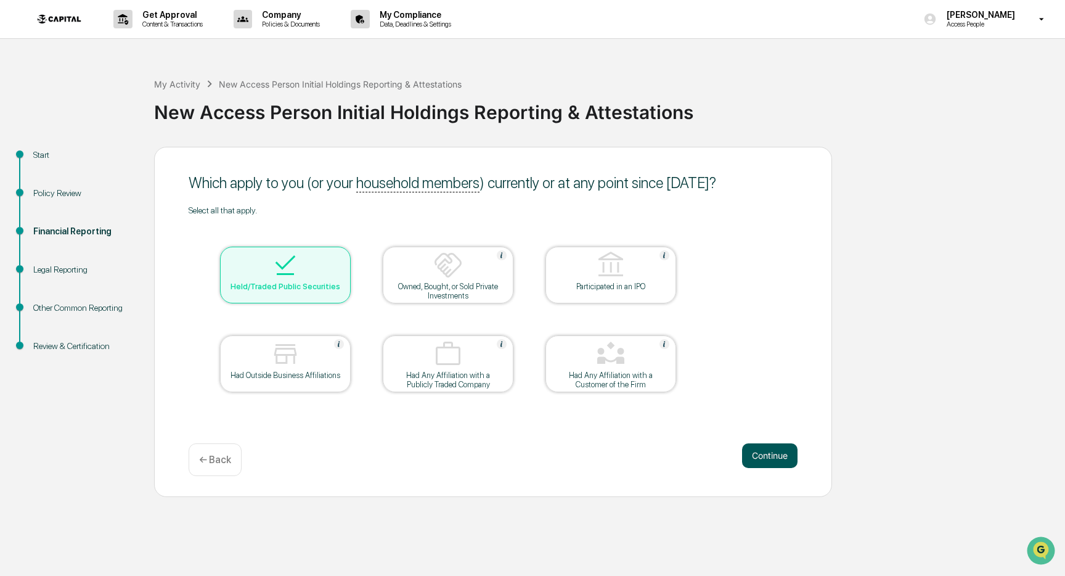
click at [757, 462] on button "Continue" at bounding box center [769, 455] width 55 height 25
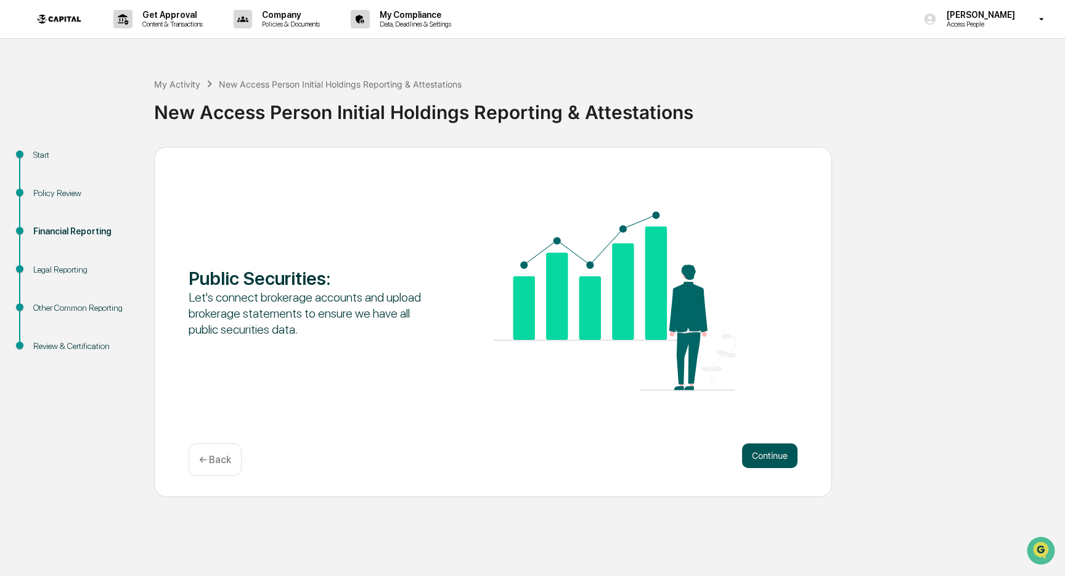
click at [757, 460] on button "Continue" at bounding box center [769, 455] width 55 height 25
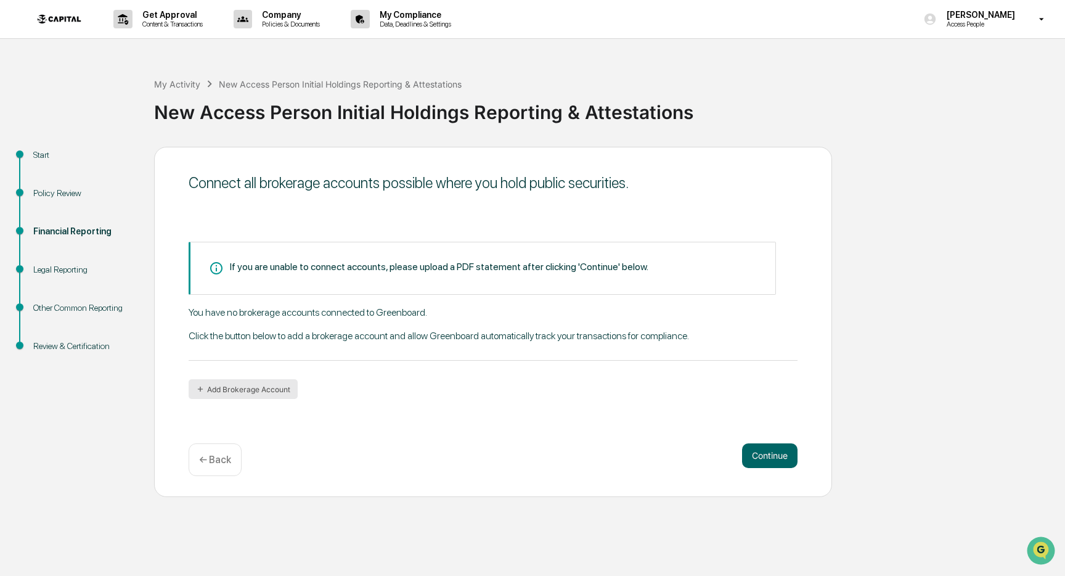
click at [201, 388] on icon "button" at bounding box center [200, 389] width 9 height 9
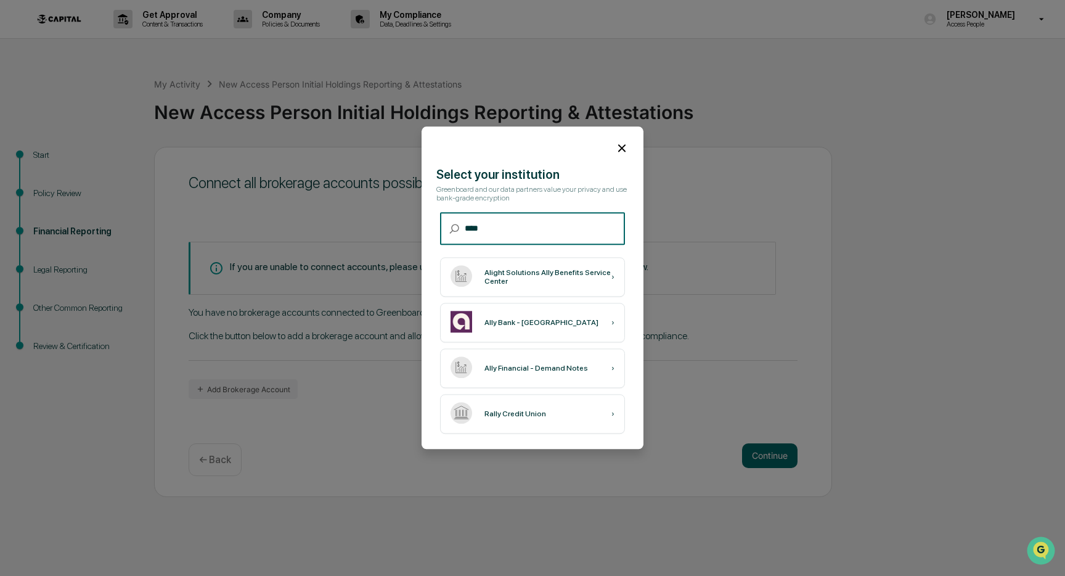
type input "****"
click at [618, 150] on icon at bounding box center [621, 147] width 7 height 7
